Goal: Task Accomplishment & Management: Manage account settings

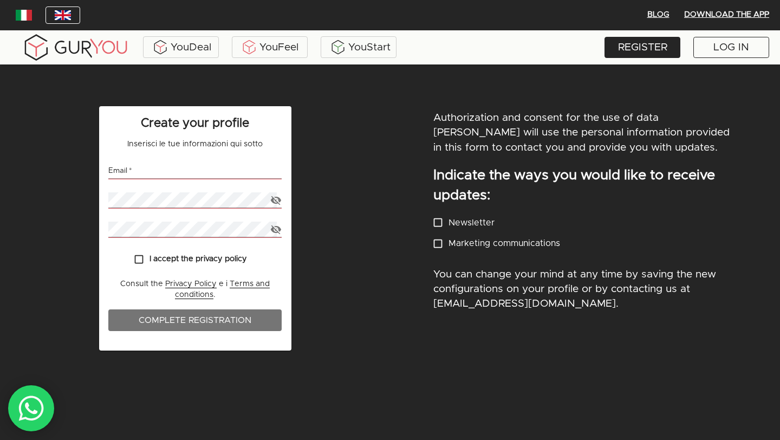
click at [357, 157] on div "Create your profile Inserisci le tue informazioni qui sotto Email   * Password …" at bounding box center [195, 275] width 390 height 351
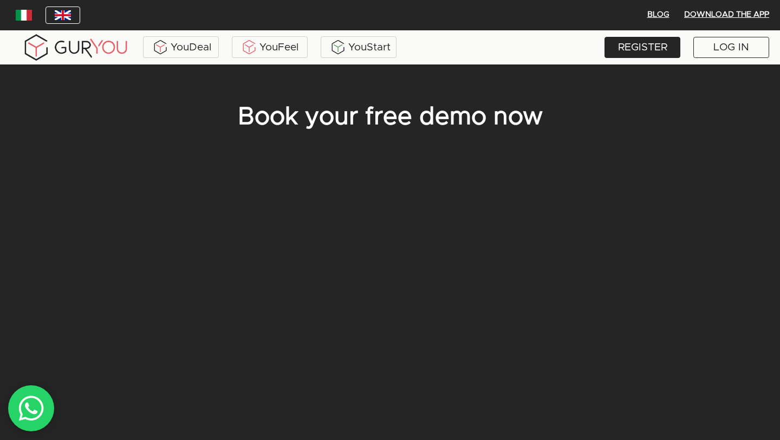
scroll to position [64, 0]
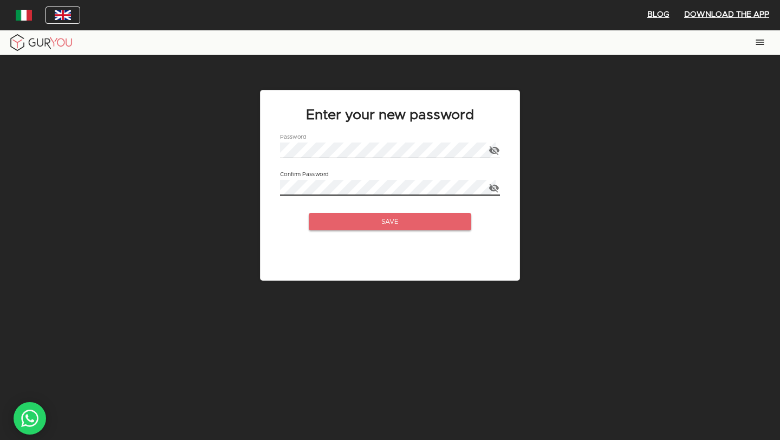
click at [397, 233] on div "Enter your new password Password Confirm Password Save" at bounding box center [390, 185] width 237 height 169
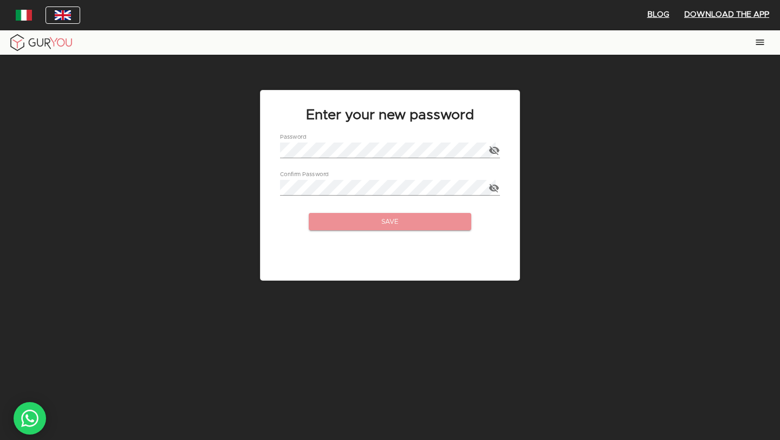
click at [398, 228] on button "Save" at bounding box center [390, 221] width 163 height 17
click at [373, 263] on p at bounding box center [390, 265] width 237 height 9
click at [205, 57] on div "Enter your new password Password Confirm Password Save" at bounding box center [390, 292] width 780 height 475
click at [203, 114] on div "Enter your new password Password Confirm Password Save" at bounding box center [390, 292] width 780 height 475
